Goal: Task Accomplishment & Management: Manage account settings

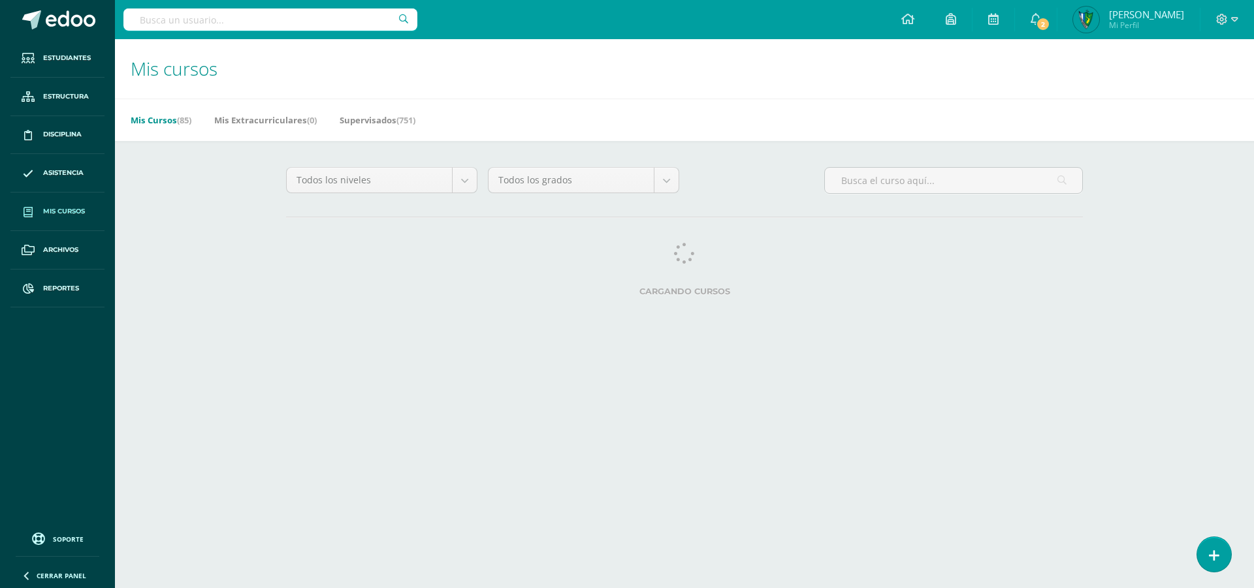
click at [217, 26] on input "text" at bounding box center [270, 19] width 294 height 22
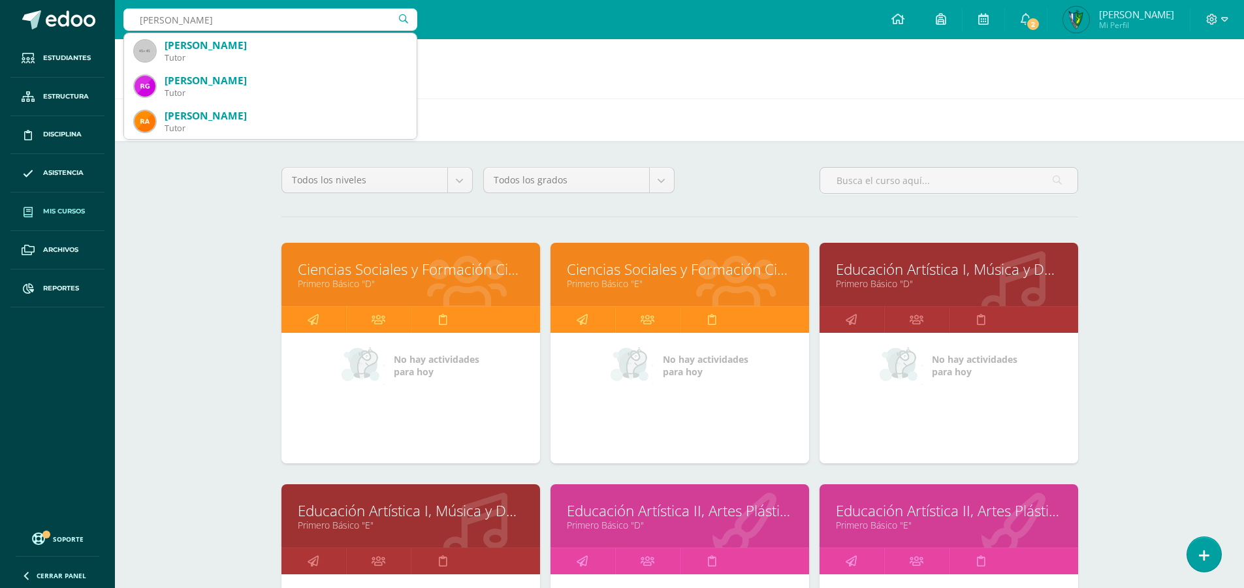
type input "raul"
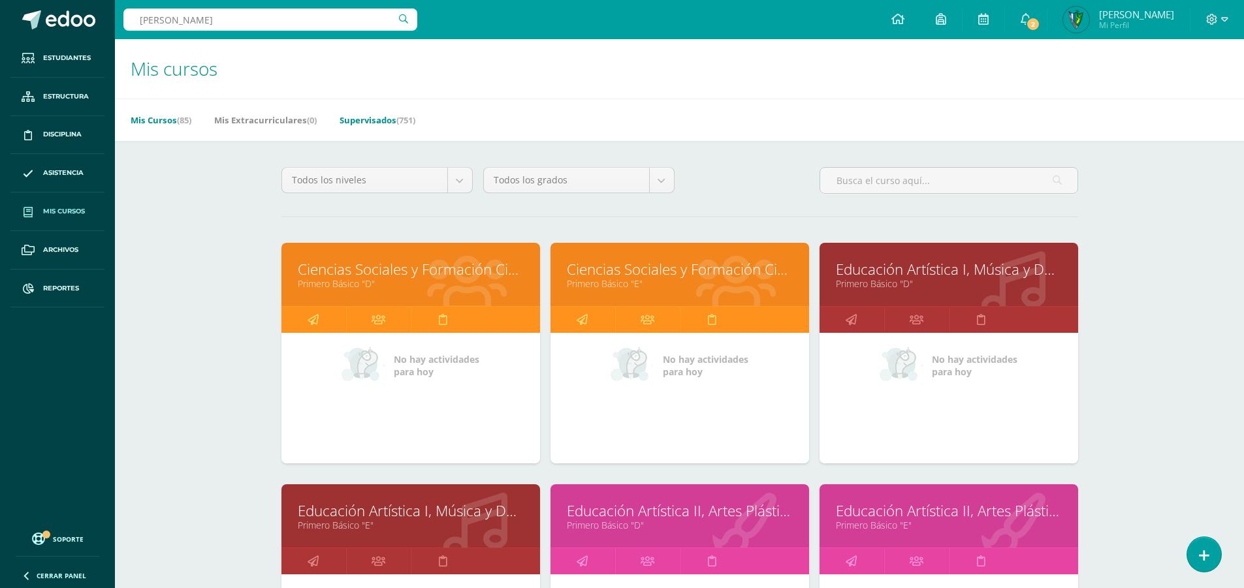
click at [391, 116] on link "Supervisados (751)" at bounding box center [377, 120] width 76 height 21
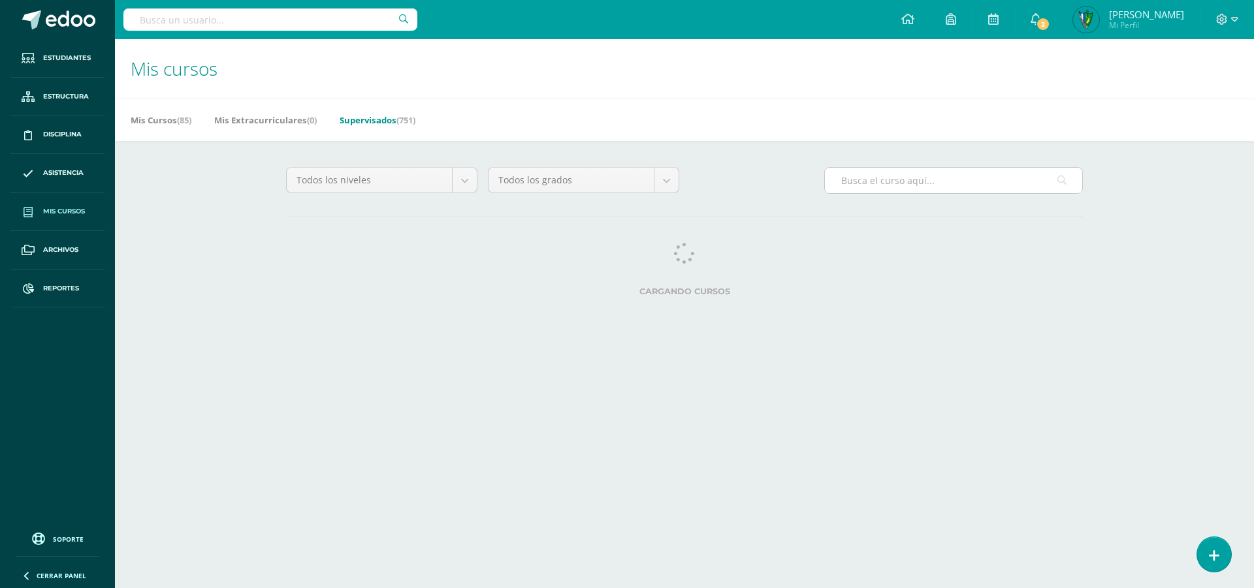
drag, startPoint x: 0, startPoint y: 0, endPoint x: 905, endPoint y: 178, distance: 922.1
click at [905, 178] on input "text" at bounding box center [953, 180] width 257 height 25
click at [906, 183] on input "text" at bounding box center [953, 180] width 257 height 25
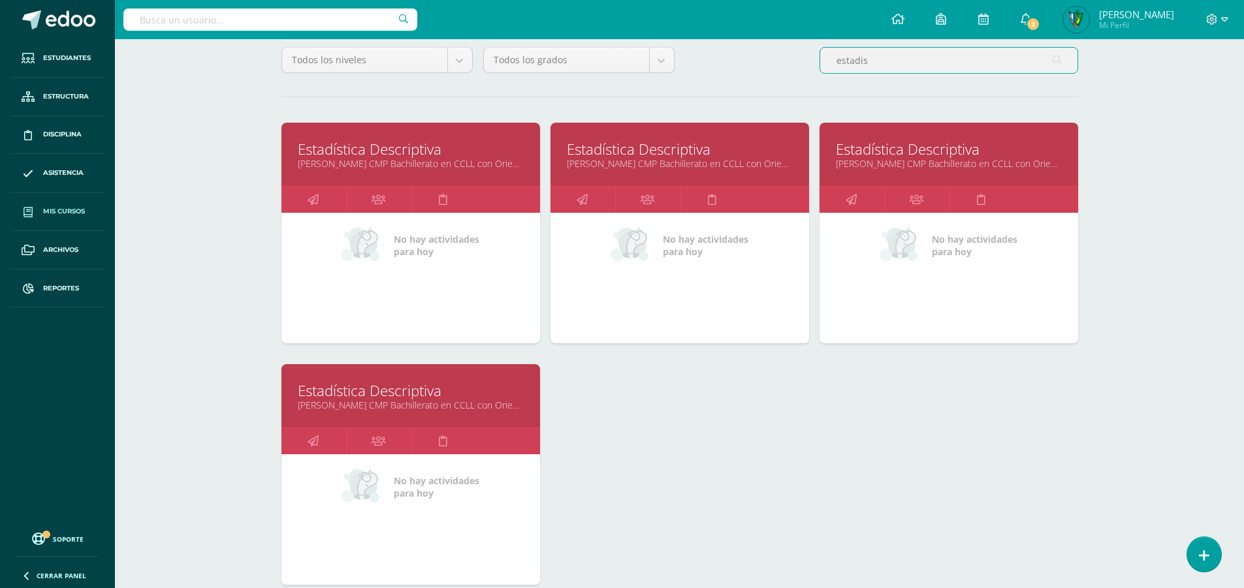
scroll to position [131, 0]
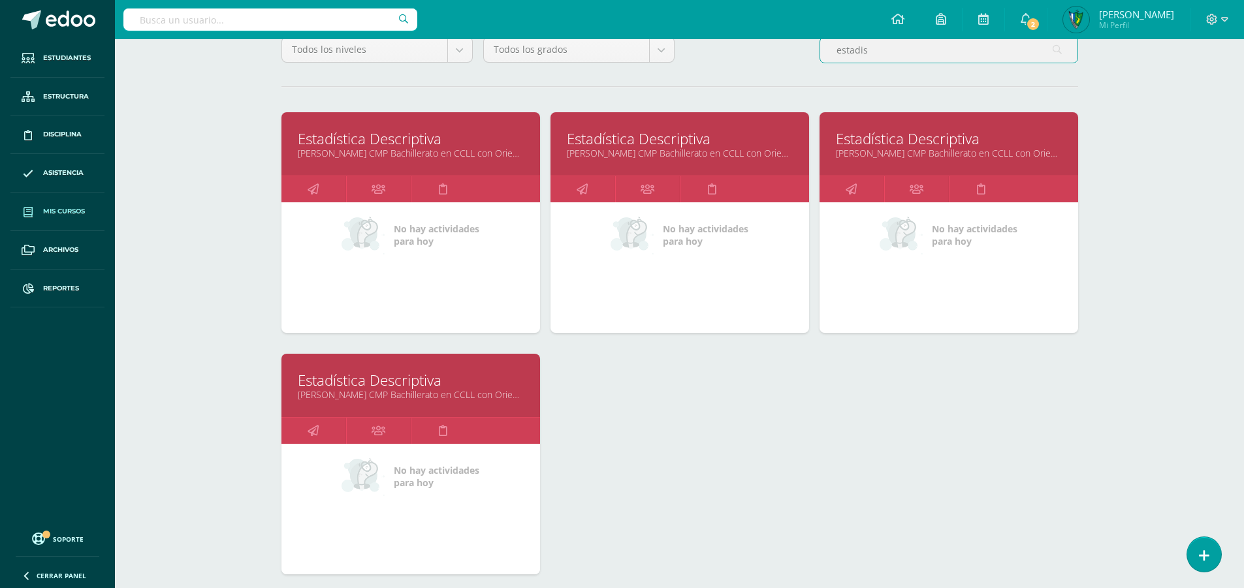
type input "estadis"
click at [436, 388] on link "Estadística Descriptiva" at bounding box center [411, 380] width 226 height 20
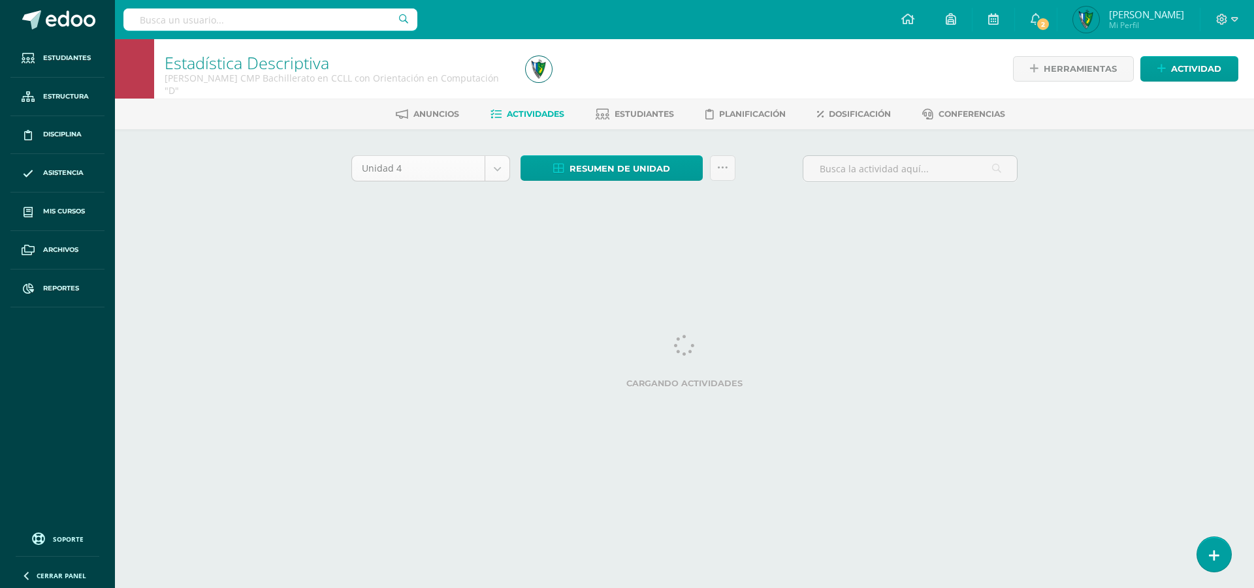
click at [501, 163] on body "Estudiantes Estructura Disciplina Asistencia Mis cursos Archivos Reportes Sopor…" at bounding box center [627, 122] width 1254 height 244
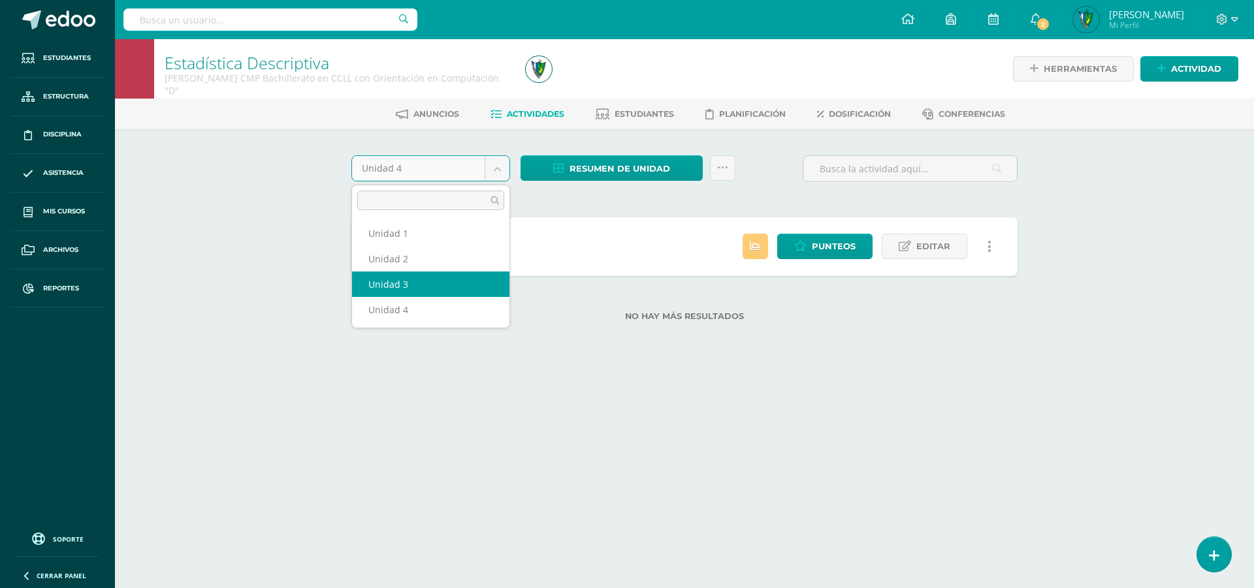
select select "Unidad 3"
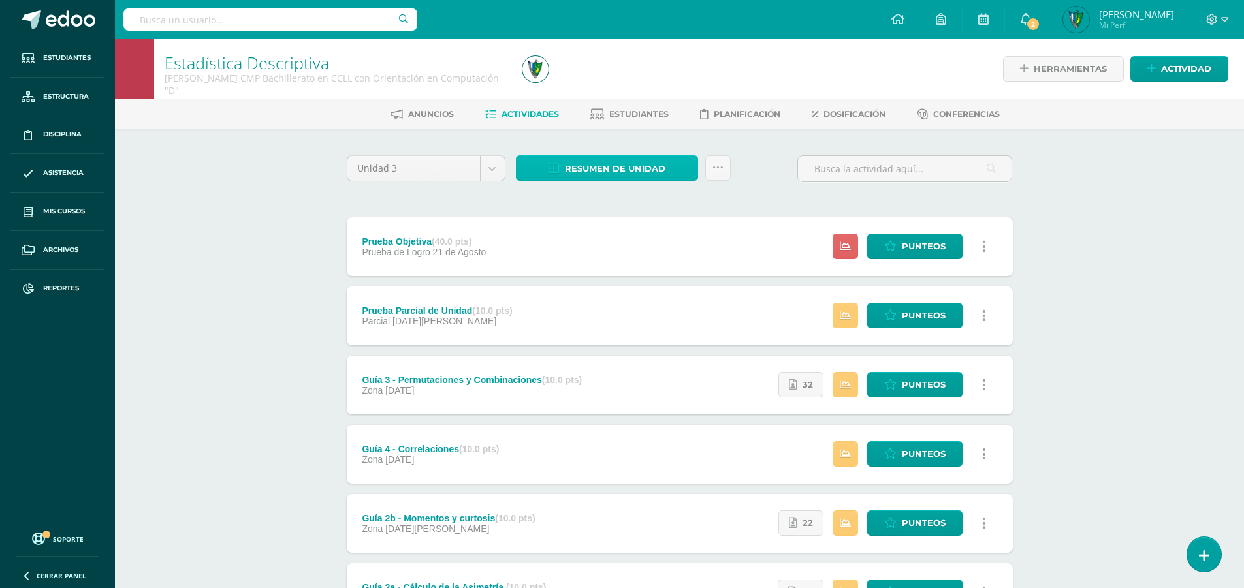
click at [612, 174] on span "Resumen de unidad" at bounding box center [615, 169] width 101 height 24
click at [618, 78] on link "Descargar como HTML" at bounding box center [607, 84] width 139 height 20
click at [771, 161] on div "Unidad 3 Unidad 1 Unidad 2 Unidad 3 Unidad 4 Resumen de unidad Enviar punteos a…" at bounding box center [679, 173] width 676 height 37
click at [316, 24] on input "text" at bounding box center [270, 19] width 294 height 22
type input "wesly orellana"
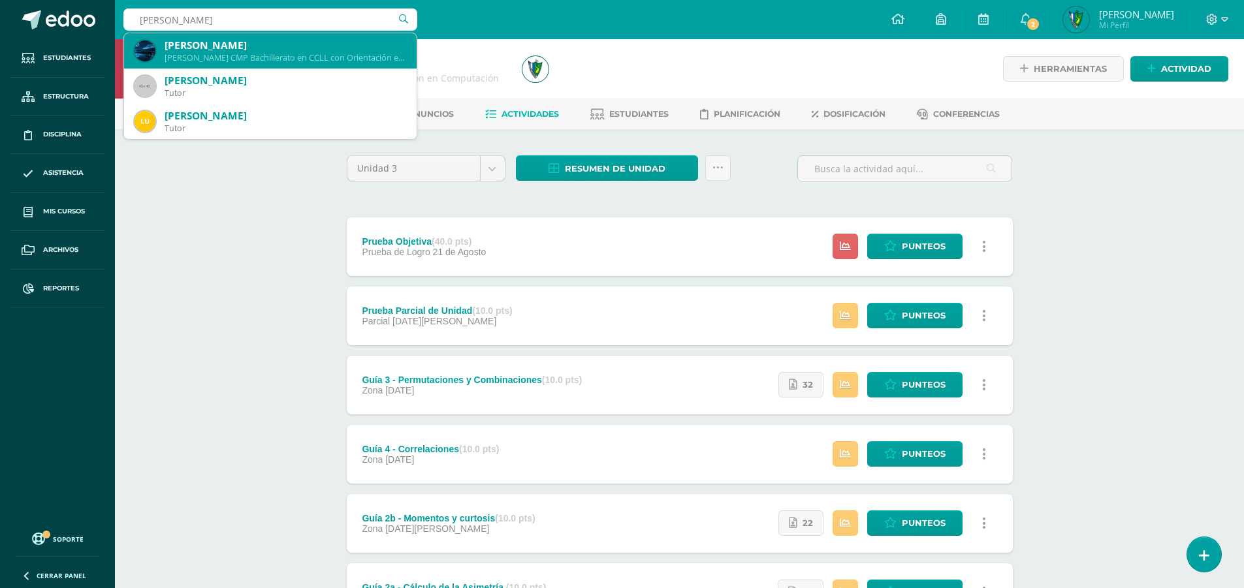
click at [193, 50] on div "Wesley Fernando Orellana Maldonado" at bounding box center [286, 46] width 242 height 14
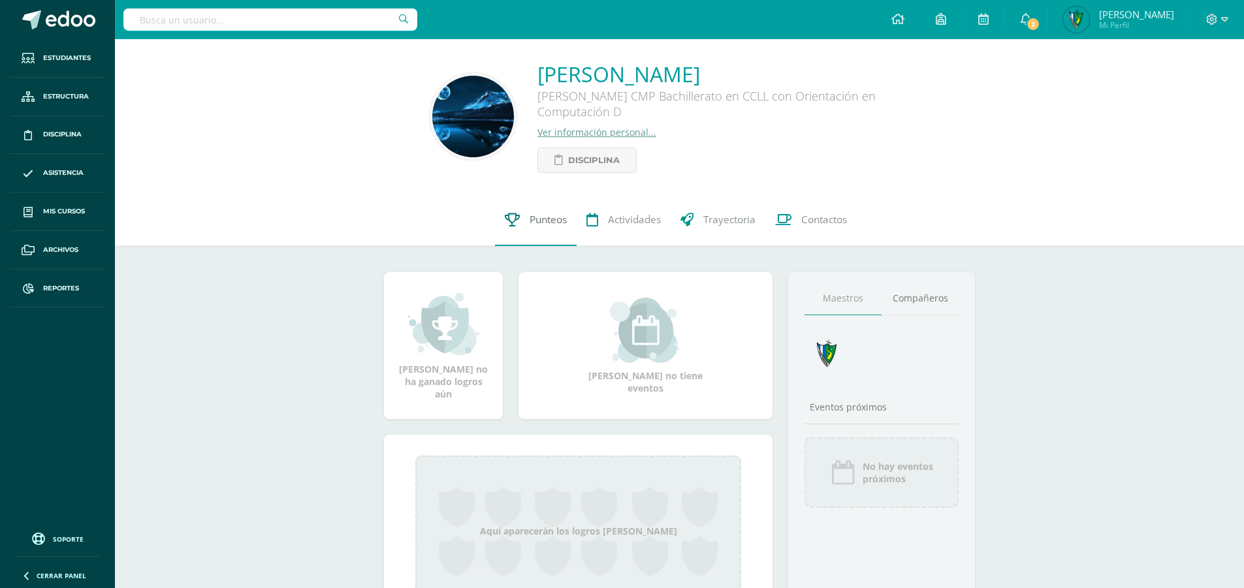
click at [561, 209] on link "Punteos" at bounding box center [536, 220] width 82 height 52
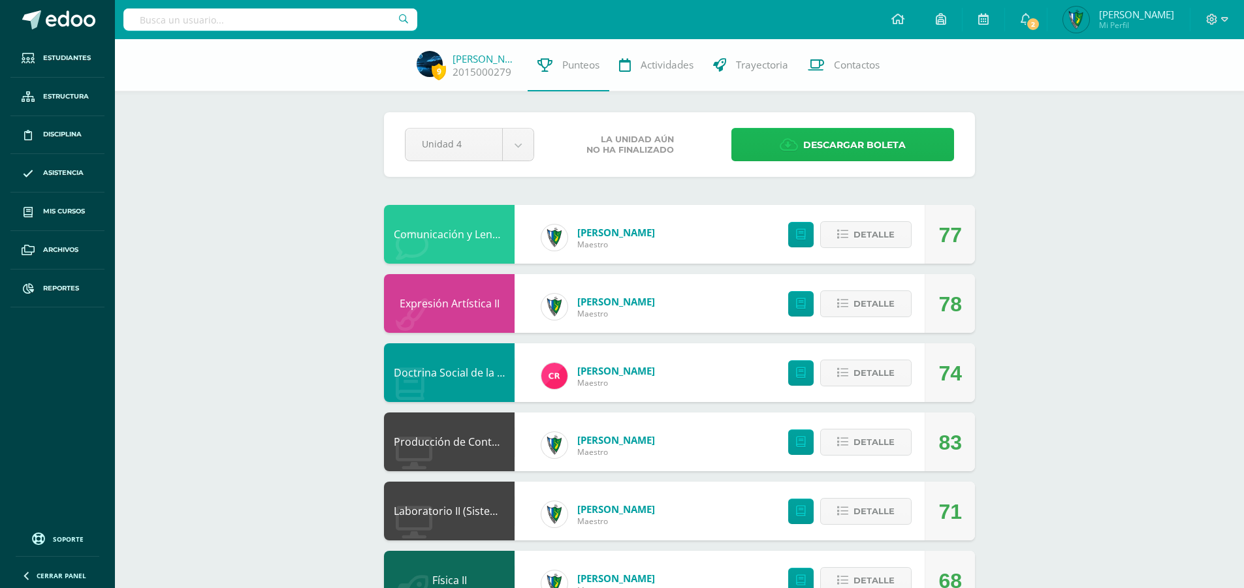
click at [882, 150] on span "Descargar boleta" at bounding box center [854, 145] width 103 height 32
